Goal: Answer question/provide support

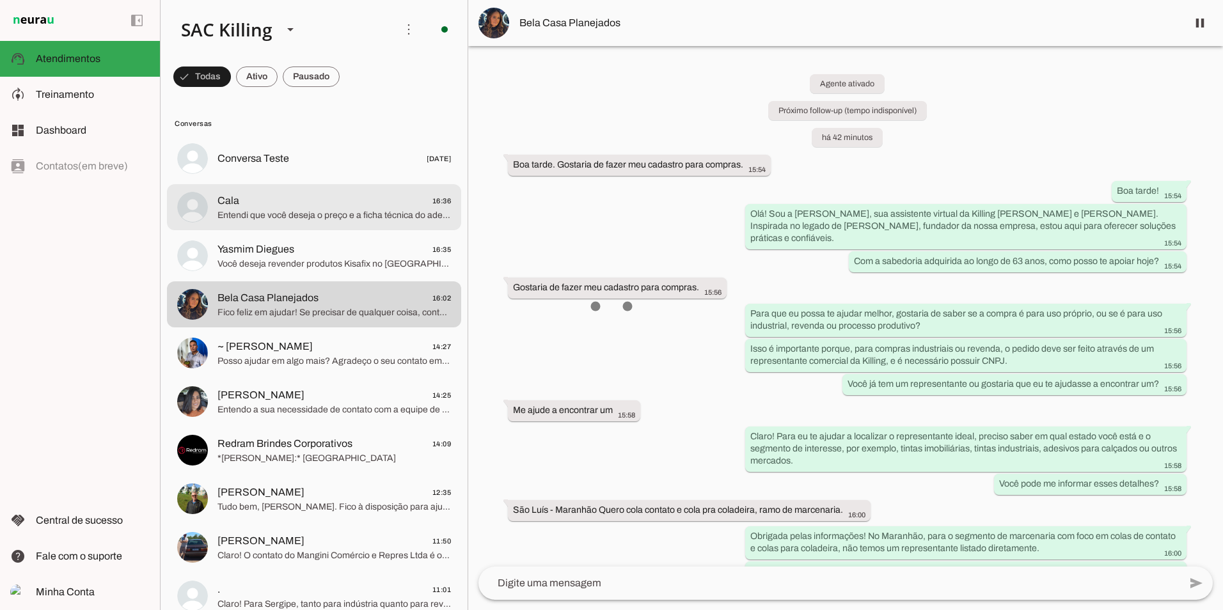
click at [253, 210] on span "Entendi que você deseja o preço e a ficha técnica do adesivo. Sobre o preço, co…" at bounding box center [333, 215] width 233 height 13
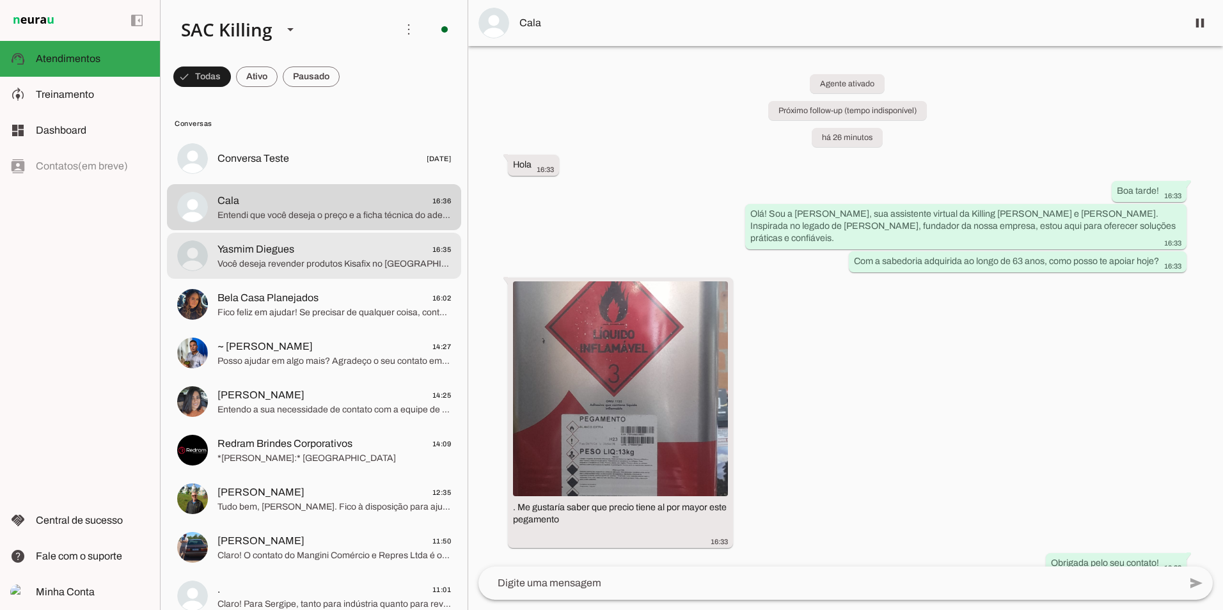
click at [283, 262] on span "Você deseja revender produtos Kisafix no [GEOGRAPHIC_DATA], correto? No [GEOGRA…" at bounding box center [333, 264] width 233 height 13
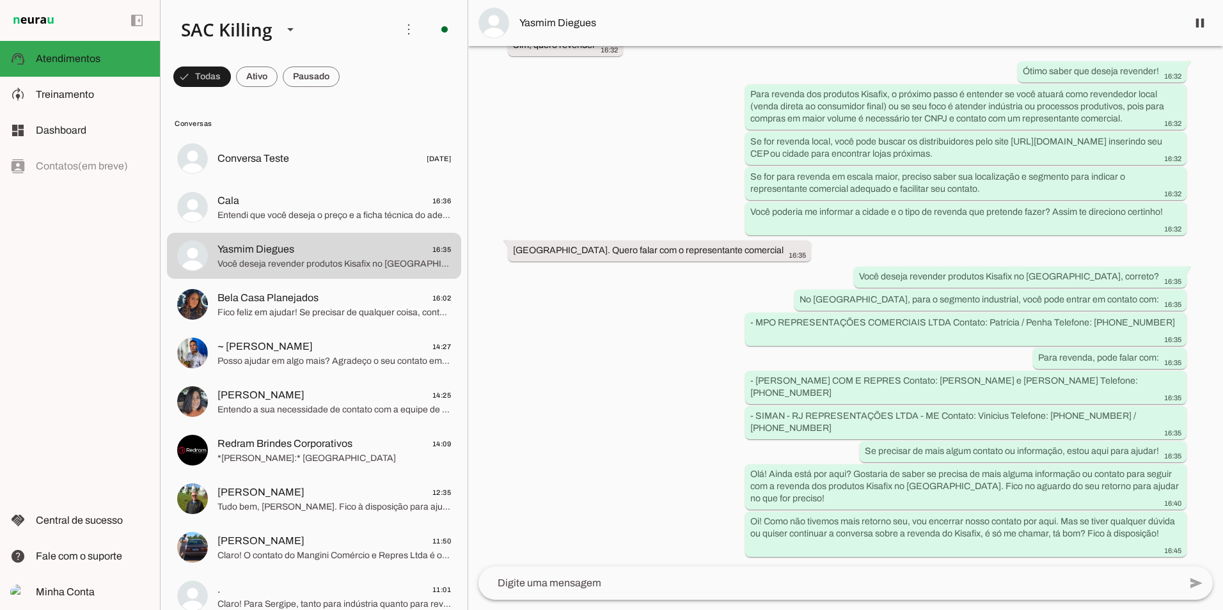
scroll to position [1007, 0]
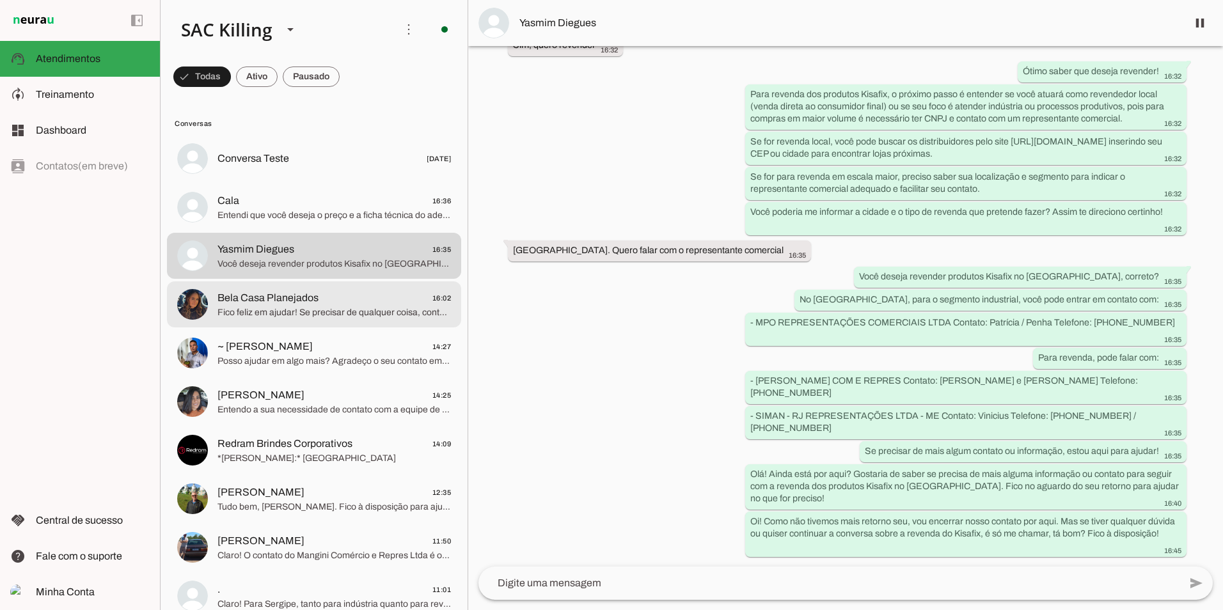
click at [319, 301] on span "Bela Casa Planejados 16:02" at bounding box center [333, 298] width 233 height 16
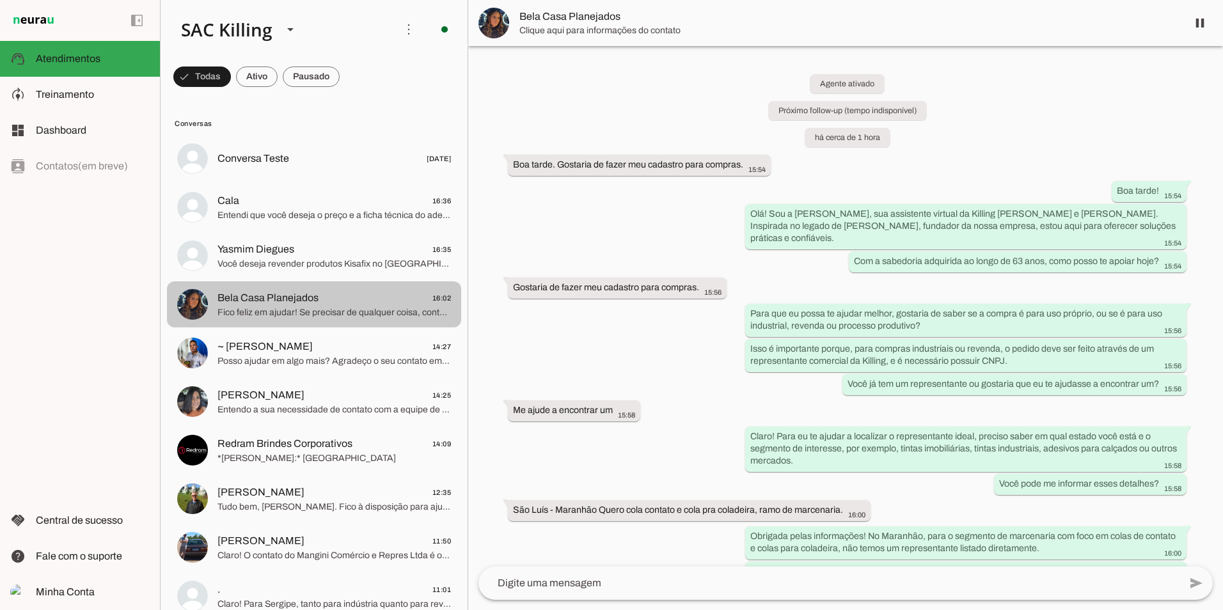
scroll to position [254, 0]
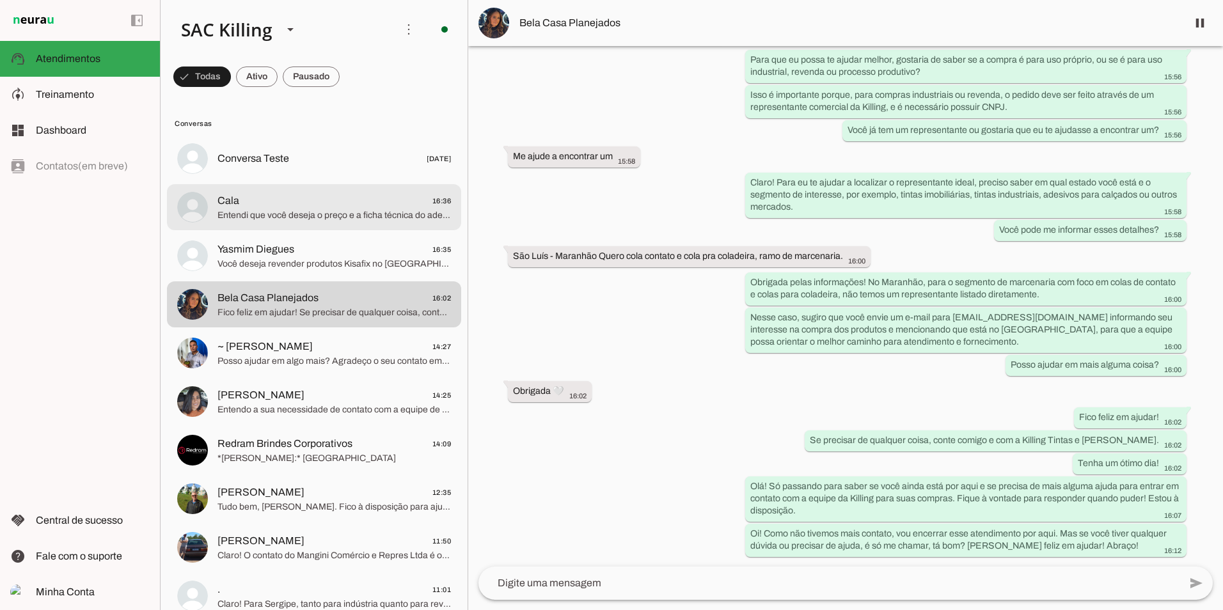
click at [287, 212] on span "Entendi que você deseja o preço e a ficha técnica do adesivo. Sobre o preço, co…" at bounding box center [333, 215] width 233 height 13
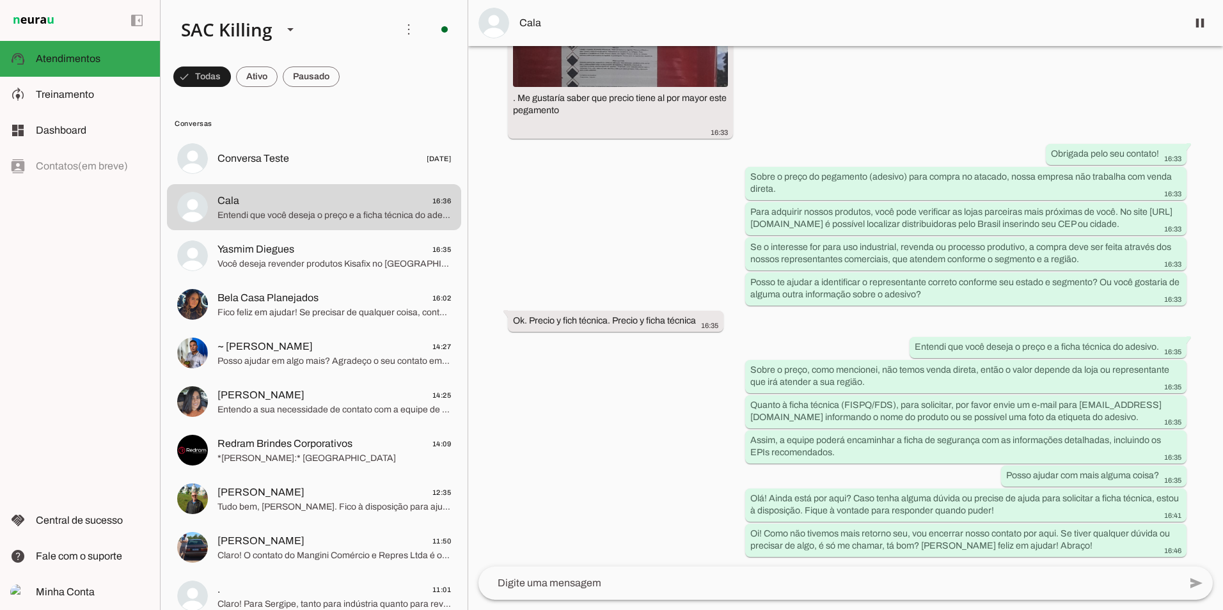
scroll to position [138, 0]
